Goal: Use online tool/utility: Utilize a website feature to perform a specific function

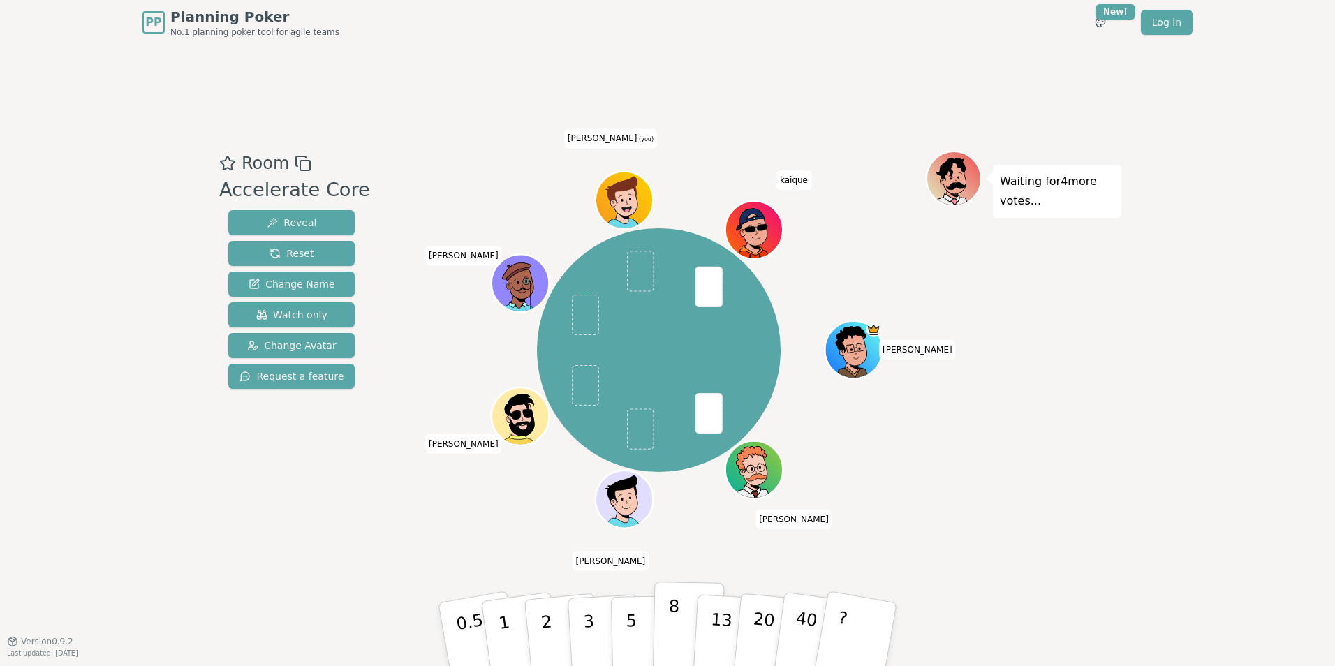
click at [678, 611] on button "8" at bounding box center [689, 634] width 72 height 106
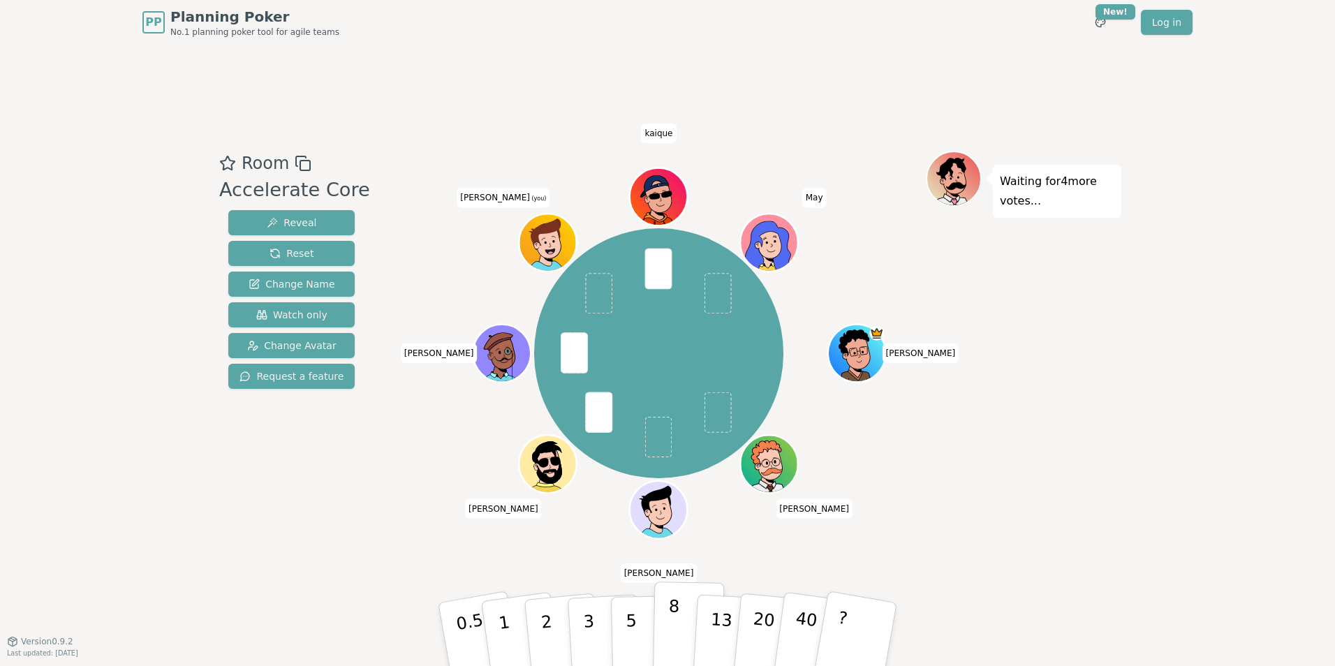
click at [671, 632] on p "8" at bounding box center [673, 633] width 12 height 75
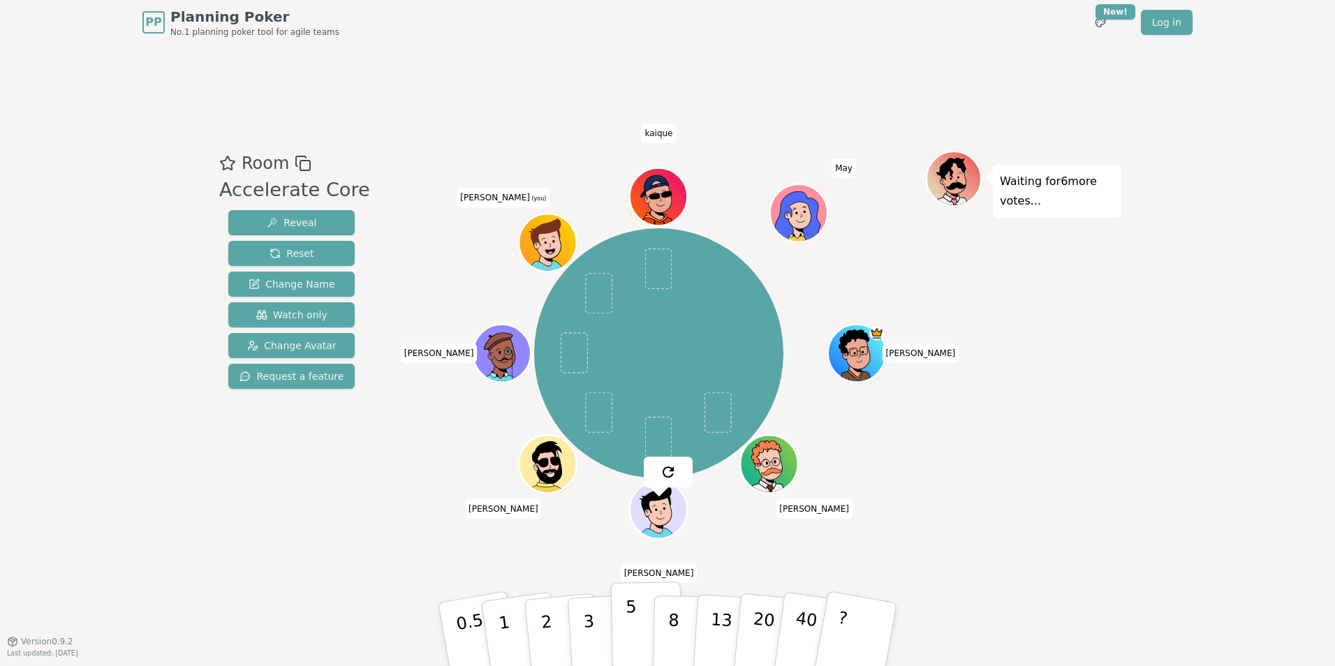
click at [644, 635] on button "5" at bounding box center [647, 634] width 72 height 106
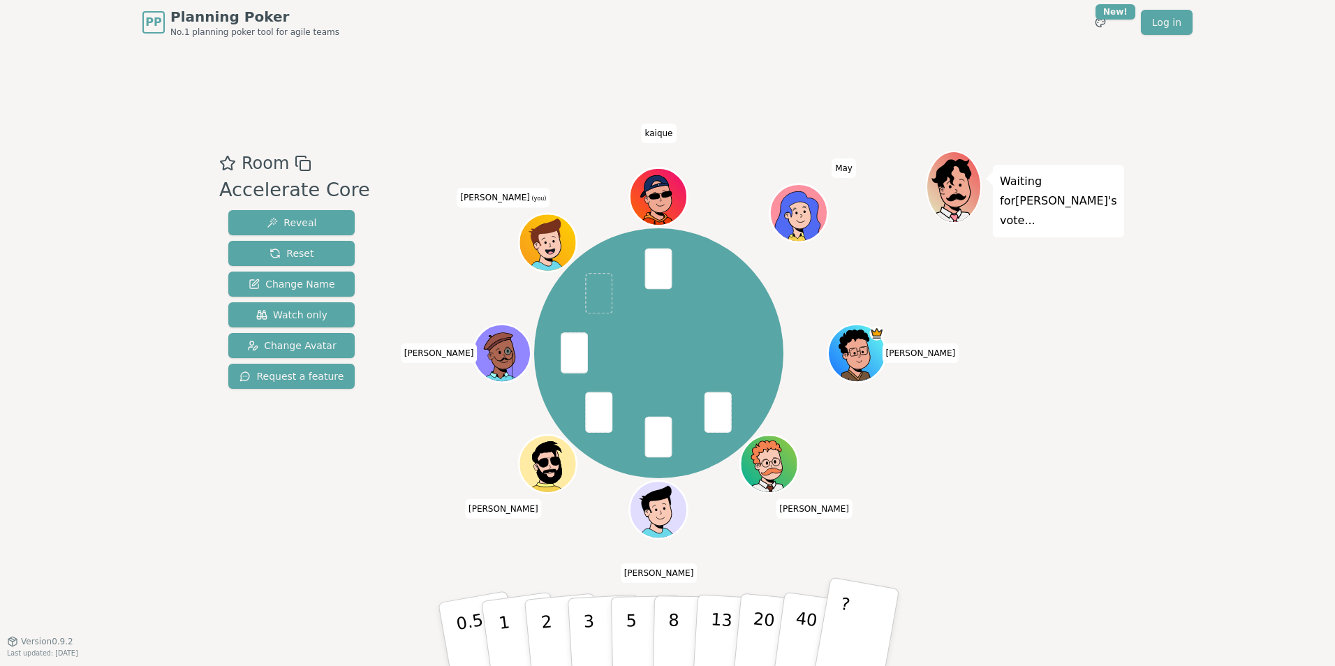
click at [824, 626] on button "?" at bounding box center [855, 634] width 87 height 115
click at [847, 616] on button "?" at bounding box center [855, 634] width 87 height 115
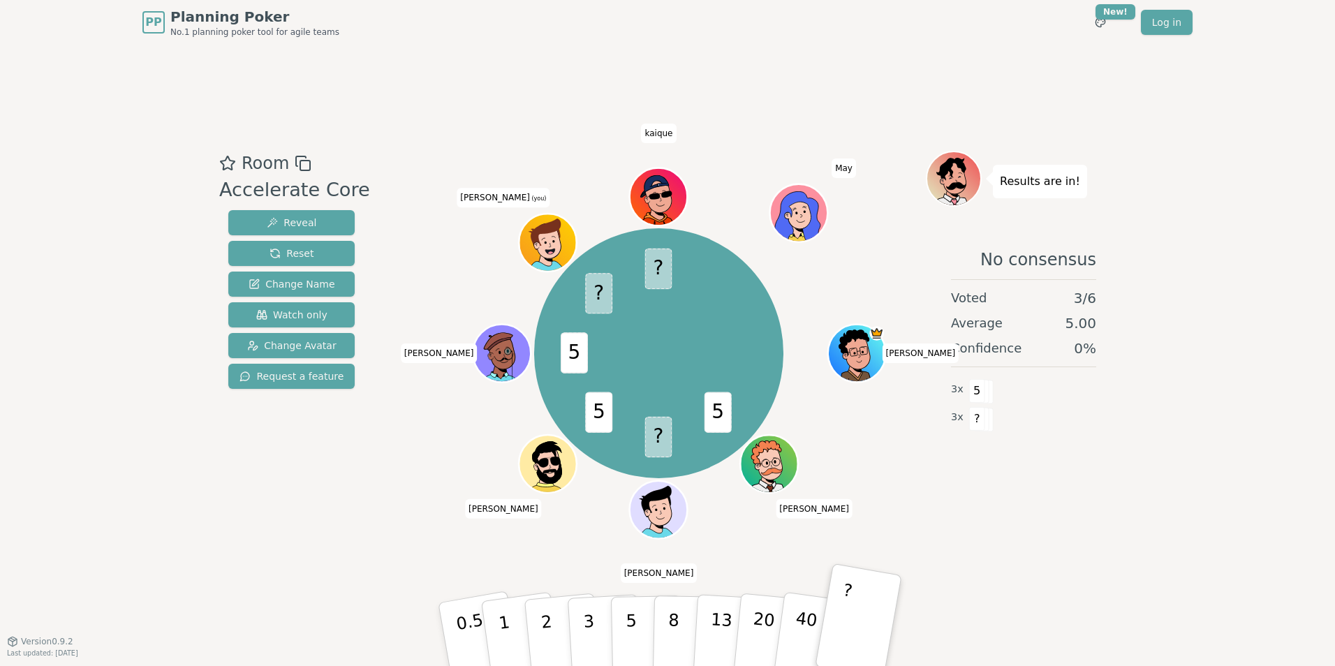
click at [1038, 587] on div "Room Accelerate Core Reveal Reset Change Name Watch only Change Avatar Request …" at bounding box center [667, 343] width 907 height 596
click at [441, 140] on div "Room Accelerate Core Reveal Reset Change Name Watch only Change Avatar Request …" at bounding box center [667, 343] width 907 height 596
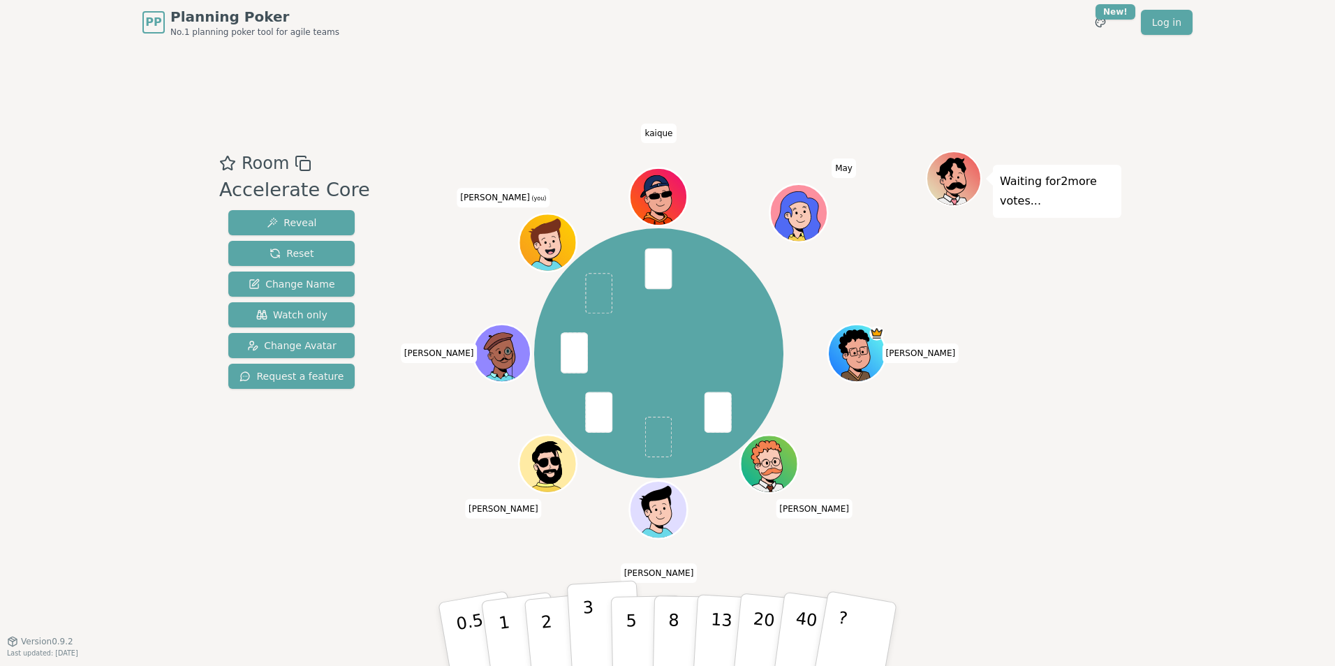
click at [599, 632] on button "3" at bounding box center [605, 634] width 76 height 109
click at [632, 630] on p "5" at bounding box center [631, 634] width 12 height 75
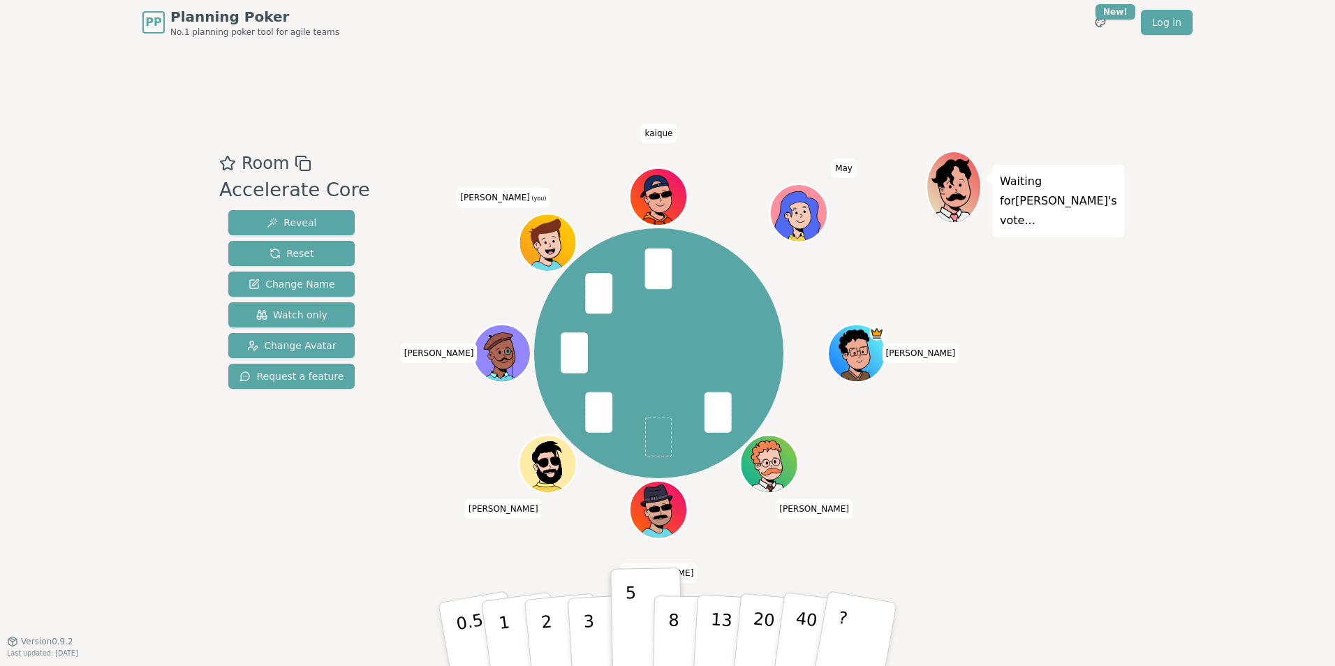
click at [288, 526] on div "Room Accelerate Core Reveal Reset Change Name Watch only Change Avatar Request …" at bounding box center [292, 343] width 156 height 384
click at [254, 537] on div "Room Accelerate Core Reveal Reset Change Name Watch only Change Avatar Request …" at bounding box center [667, 343] width 907 height 596
click at [309, 465] on div "Room Accelerate Core Reveal Reset Change Name Watch only Change Avatar Request …" at bounding box center [292, 343] width 156 height 384
click at [274, 508] on div "Room Accelerate Core Reveal Reset Change Name Watch only Change Avatar Request …" at bounding box center [292, 343] width 156 height 384
click at [309, 540] on div "Room Accelerate Core Reveal Reset Change Name Watch only Change Avatar Request …" at bounding box center [667, 343] width 907 height 596
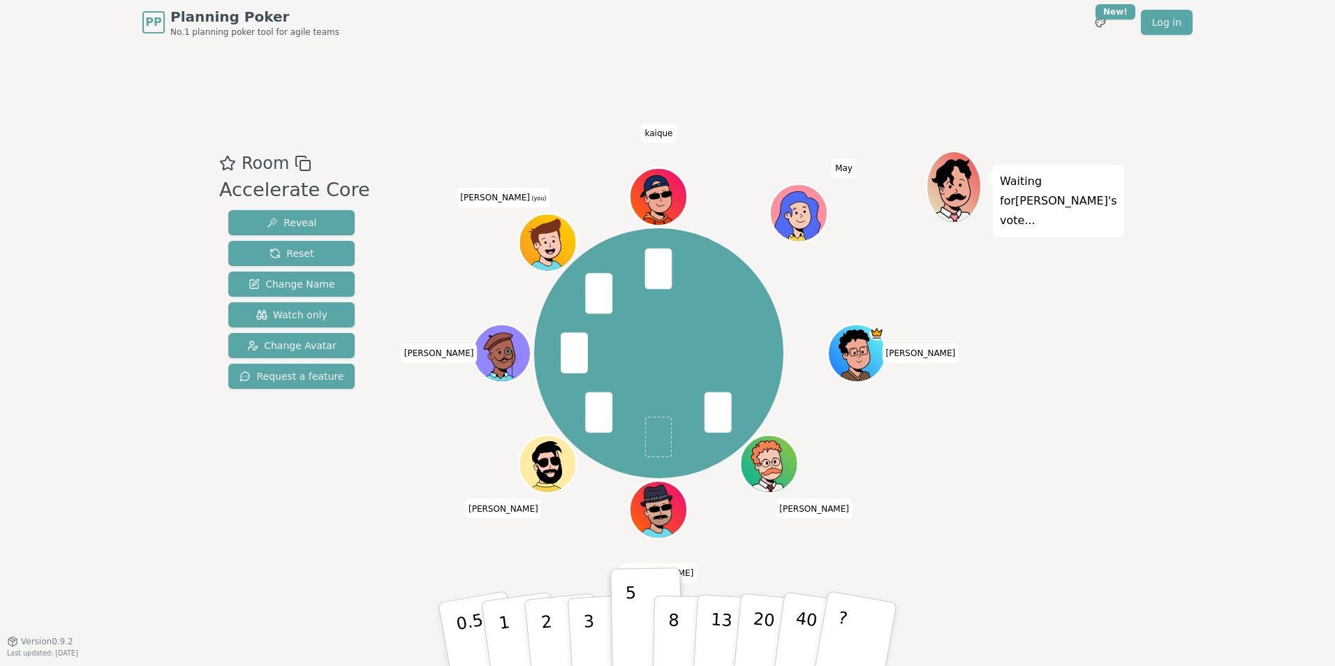
click at [276, 491] on div "Room Accelerate Core Reveal Reset Change Name Watch only Change Avatar Request …" at bounding box center [292, 343] width 156 height 384
click at [580, 630] on button "3" at bounding box center [605, 634] width 76 height 109
click at [278, 534] on div "Room Accelerate Core Reveal Reset Change Name Watch only Change Avatar Request …" at bounding box center [292, 343] width 156 height 384
click at [644, 632] on button "5" at bounding box center [647, 634] width 72 height 106
